Goal: Transaction & Acquisition: Purchase product/service

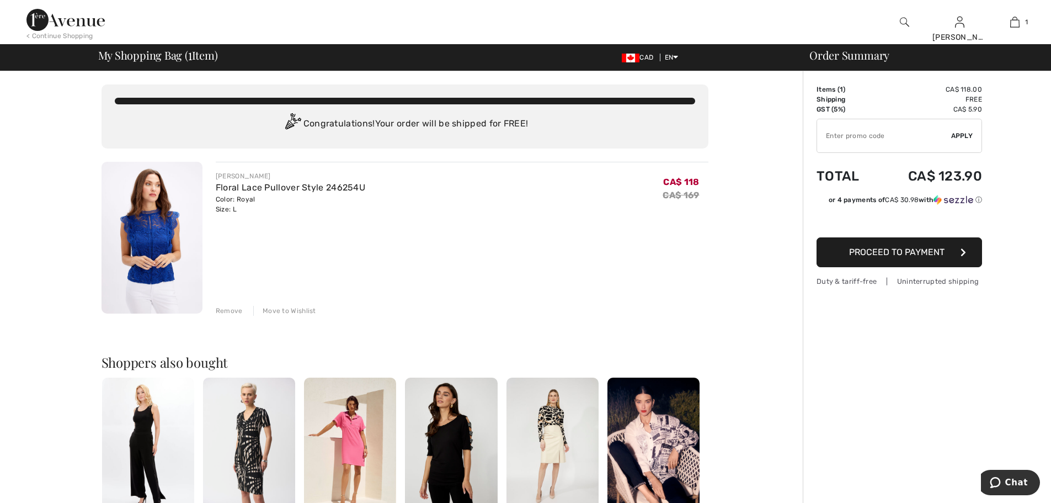
click at [893, 255] on span "Proceed to Payment" at bounding box center [896, 252] width 95 height 10
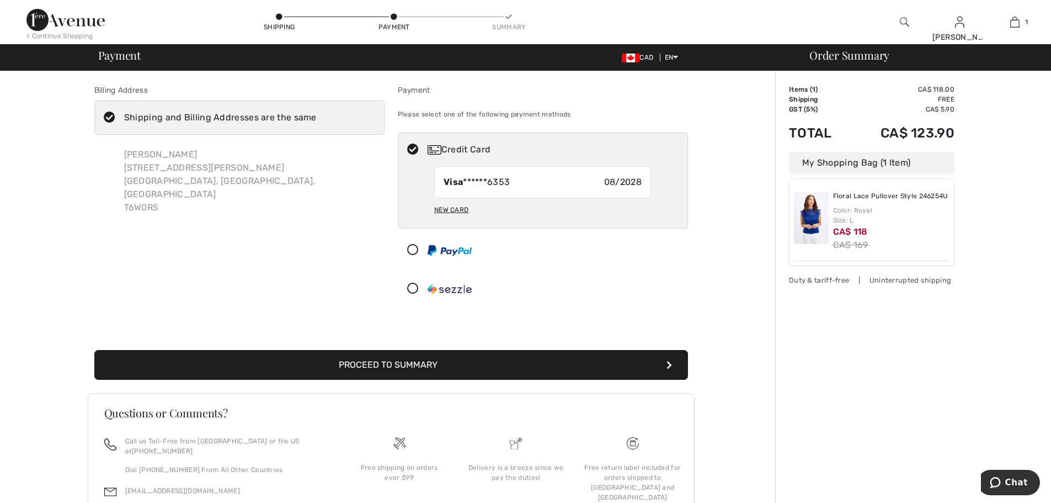
click at [453, 211] on div "New Card" at bounding box center [451, 209] width 34 height 19
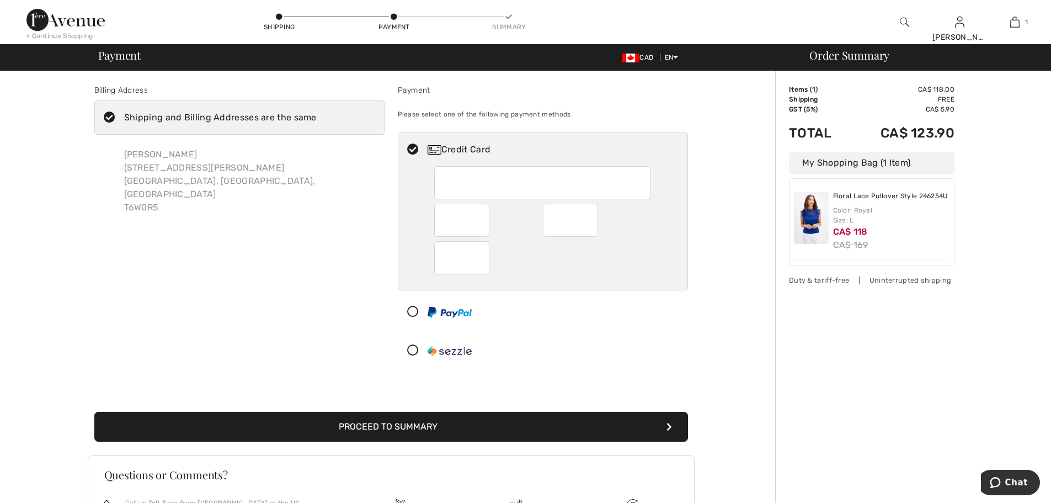
click at [442, 259] on div at bounding box center [461, 257] width 55 height 33
radio input "true"
click at [392, 426] on button "Proceed to Summary" at bounding box center [391, 427] width 594 height 30
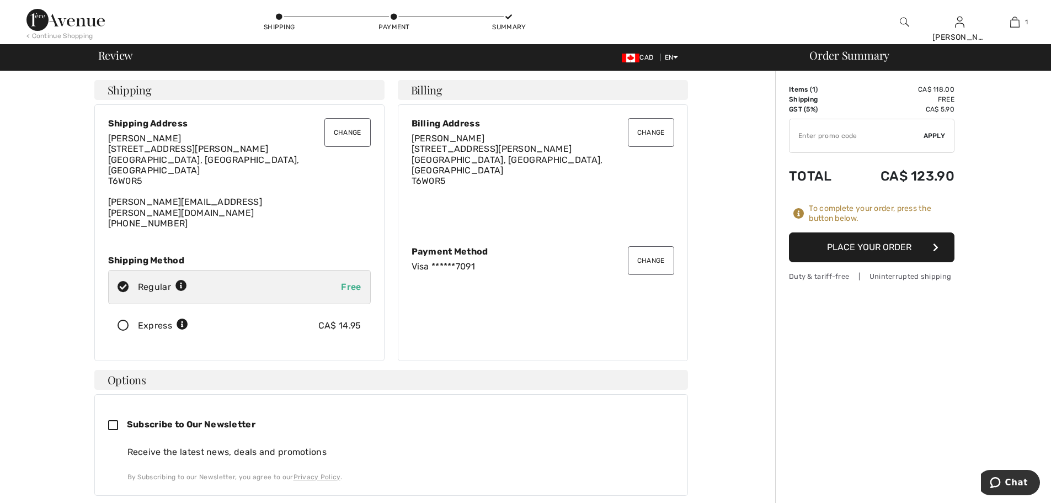
click at [875, 247] on button "Place Your Order" at bounding box center [872, 247] width 166 height 30
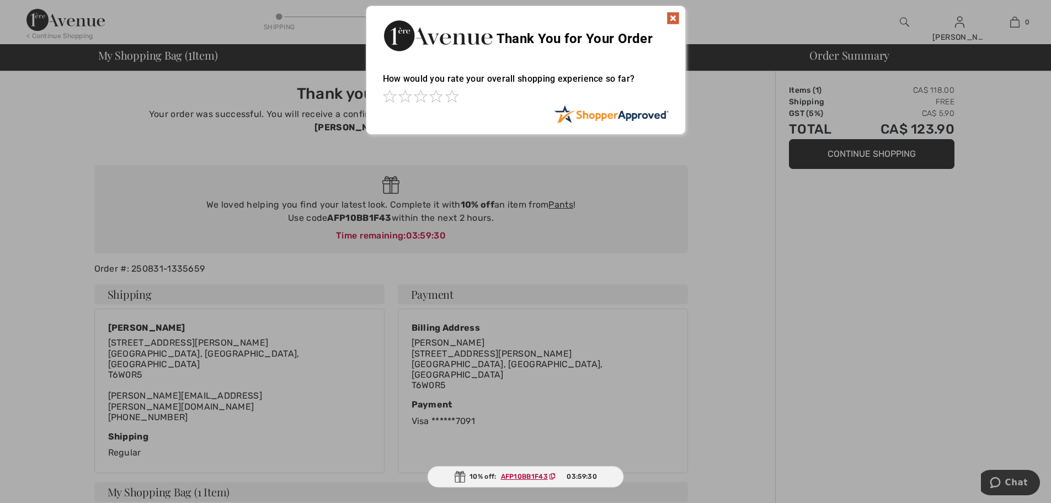
click at [675, 16] on img at bounding box center [673, 18] width 13 height 13
